Goal: Task Accomplishment & Management: Use online tool/utility

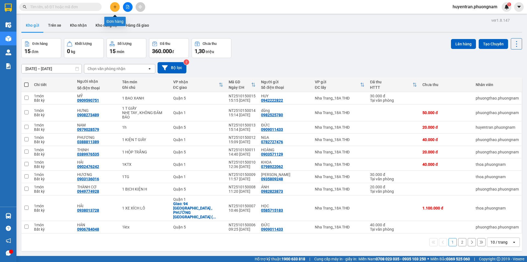
click at [113, 10] on button at bounding box center [115, 7] width 10 height 10
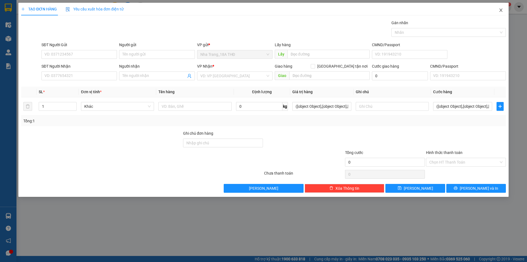
click at [499, 11] on icon "close" at bounding box center [501, 10] width 4 height 4
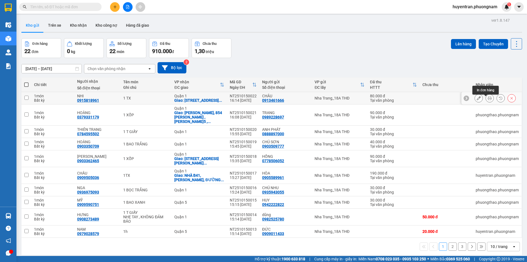
click at [488, 100] on icon at bounding box center [490, 98] width 4 height 4
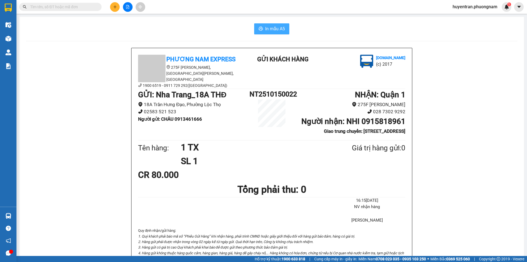
click at [276, 29] on span "In mẫu A5" at bounding box center [275, 28] width 20 height 7
click at [117, 8] on button at bounding box center [115, 7] width 10 height 10
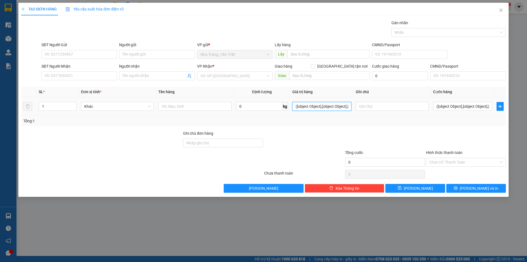
click at [332, 108] on input "([object Object],[object Object],[object Object],[object Object],[object Object…" at bounding box center [321, 106] width 59 height 9
click at [500, 10] on icon "close" at bounding box center [501, 10] width 4 height 4
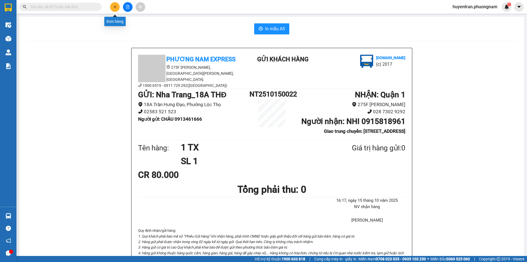
click at [114, 7] on icon "plus" at bounding box center [114, 7] width 3 height 0
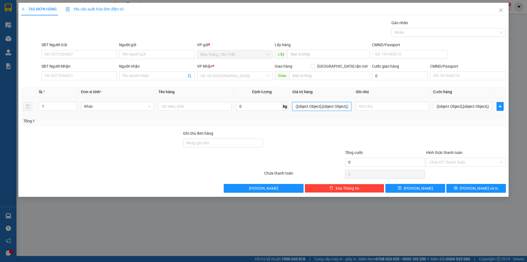
click at [324, 108] on input "([object Object],[object Object],[object Object],[object Object],[object Object…" at bounding box center [321, 106] width 59 height 9
click at [345, 106] on input "([object Object],[object Object],[object Object],[object Object],[object Object…" at bounding box center [321, 106] width 59 height 9
click at [349, 106] on input "([object Object],[object Object],[object Object],[object Object],[object Object…" at bounding box center [321, 106] width 59 height 9
click at [501, 10] on icon "close" at bounding box center [501, 10] width 4 height 4
